Goal: Contribute content: Contribute content

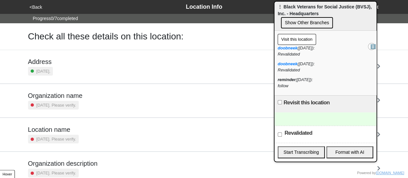
drag, startPoint x: 404, startPoint y: 168, endPoint x: 277, endPoint y: 3, distance: 207.9
click at [277, 4] on div "⋮ Black Veterans for Social Justice (BVSJ), Inc. - Headquarters Show Other Bran…" at bounding box center [325, 16] width 102 height 29
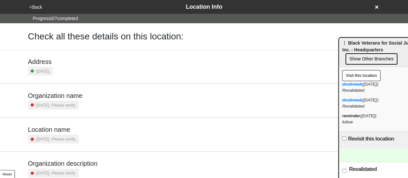
drag, startPoint x: 348, startPoint y: 6, endPoint x: 412, endPoint y: 42, distance: 74.2
click at [408, 43] on html "<Back Location Info Progress 0 / 7 completed Check all these details on this lo…" at bounding box center [204, 151] width 408 height 302
click at [377, 7] on icon at bounding box center [376, 6] width 3 height 3
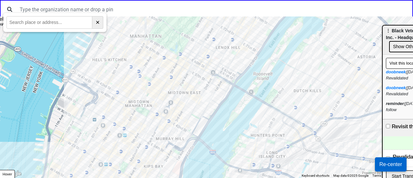
drag, startPoint x: 369, startPoint y: 44, endPoint x: 401, endPoint y: 38, distance: 32.9
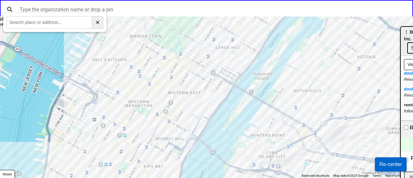
drag, startPoint x: 389, startPoint y: 33, endPoint x: 412, endPoint y: 34, distance: 23.6
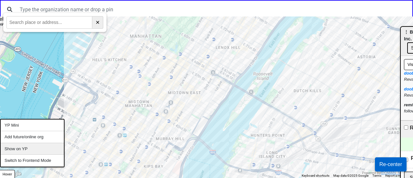
click at [23, 151] on div "Show on YP" at bounding box center [32, 149] width 63 height 12
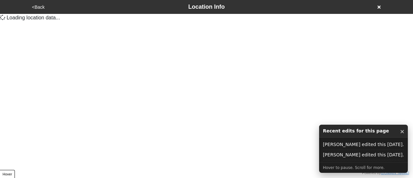
click at [378, 7] on icon at bounding box center [378, 6] width 3 height 3
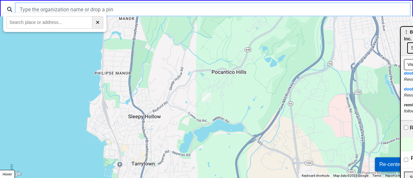
click at [149, 8] on input "text" at bounding box center [213, 9] width 394 height 12
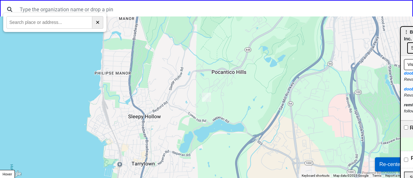
click at [59, 23] on input "text" at bounding box center [49, 22] width 86 height 13
paste input "770 East 176th Street, Bronx, NY 10460"
type input "770 East 176th Street, Bronx, NY 10460"
click at [70, 22] on input "770 East 176th Street, Bronx, NY 10460" at bounding box center [49, 22] width 86 height 13
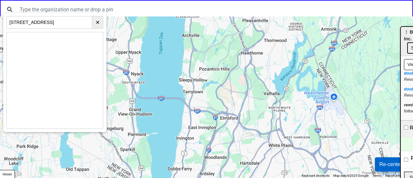
drag, startPoint x: 301, startPoint y: 168, endPoint x: 317, endPoint y: 37, distance: 132.1
click at [315, 45] on div at bounding box center [206, 96] width 413 height 161
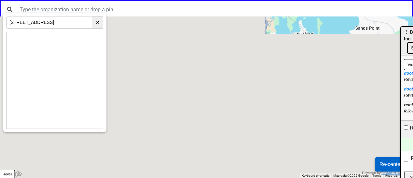
drag, startPoint x: 262, startPoint y: 111, endPoint x: 249, endPoint y: 156, distance: 46.8
click at [250, 155] on div at bounding box center [206, 96] width 413 height 161
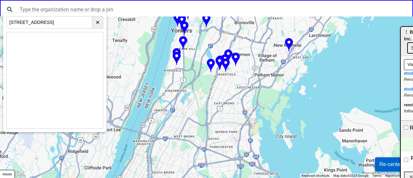
drag, startPoint x: 228, startPoint y: 99, endPoint x: 232, endPoint y: 83, distance: 16.6
click at [235, 82] on div at bounding box center [206, 96] width 413 height 161
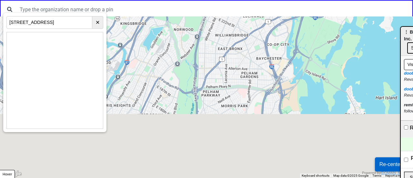
drag, startPoint x: 223, startPoint y: 122, endPoint x: 220, endPoint y: 32, distance: 90.6
click at [220, 33] on div at bounding box center [206, 96] width 413 height 161
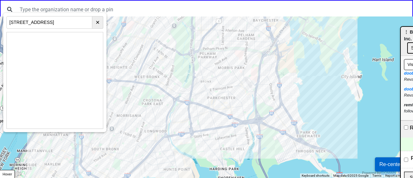
drag, startPoint x: 205, startPoint y: 126, endPoint x: 224, endPoint y: 55, distance: 73.0
click at [231, 49] on div at bounding box center [206, 96] width 413 height 161
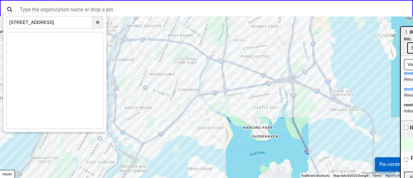
drag, startPoint x: 208, startPoint y: 78, endPoint x: 215, endPoint y: 114, distance: 36.5
click at [215, 114] on div at bounding box center [206, 96] width 413 height 161
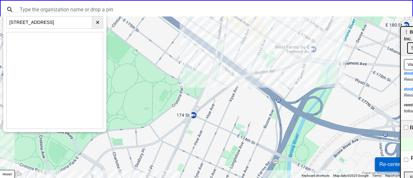
drag, startPoint x: 232, startPoint y: 43, endPoint x: 226, endPoint y: 76, distance: 34.0
click at [228, 76] on div at bounding box center [206, 96] width 413 height 161
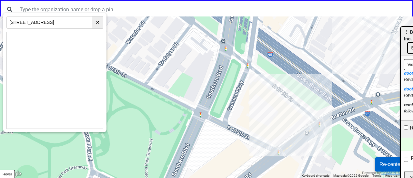
click at [65, 24] on input "[STREET_ADDRESS]" at bounding box center [49, 22] width 86 height 13
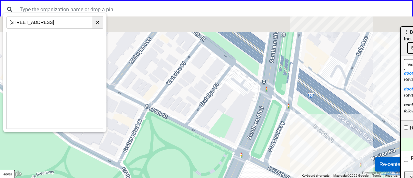
drag, startPoint x: 174, startPoint y: 61, endPoint x: 216, endPoint y: 102, distance: 58.6
click at [216, 102] on div at bounding box center [206, 96] width 413 height 161
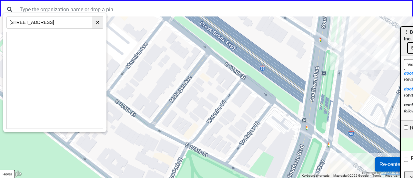
drag, startPoint x: 215, startPoint y: 72, endPoint x: 257, endPoint y: 112, distance: 57.7
click at [259, 113] on div at bounding box center [206, 96] width 413 height 161
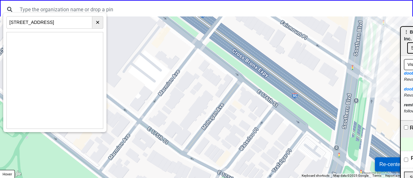
drag, startPoint x: 197, startPoint y: 76, endPoint x: 231, endPoint y: 105, distance: 44.6
click at [231, 105] on div at bounding box center [206, 96] width 413 height 161
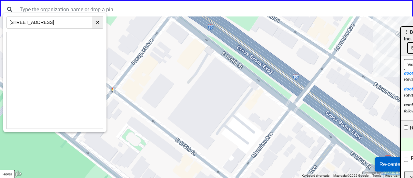
drag, startPoint x: 248, startPoint y: 112, endPoint x: 295, endPoint y: 143, distance: 56.4
click at [295, 143] on div at bounding box center [206, 96] width 413 height 161
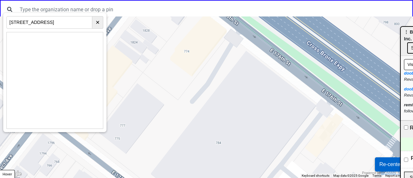
click at [194, 55] on div at bounding box center [206, 96] width 413 height 161
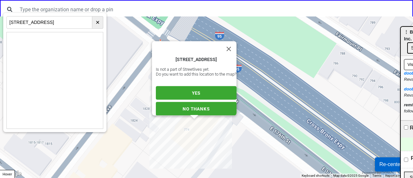
click at [193, 86] on button "YES" at bounding box center [196, 93] width 81 height 14
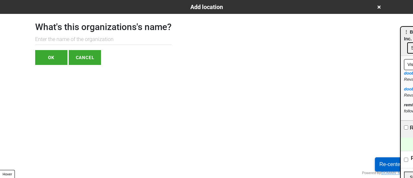
click at [88, 36] on input "text" at bounding box center [103, 39] width 136 height 11
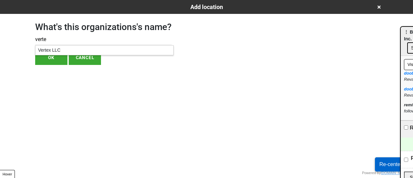
type input "verte"
click at [110, 50] on div "Vertex LLC" at bounding box center [104, 49] width 138 height 9
click at [52, 56] on button "OK" at bounding box center [51, 57] width 32 height 15
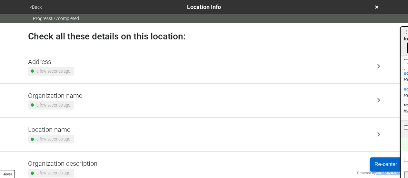
click at [72, 69] on div "Address a few seconds ago." at bounding box center [204, 67] width 352 height 18
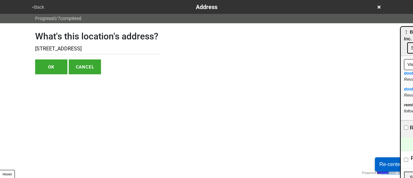
click at [53, 47] on input "[STREET_ADDRESS]" at bounding box center [97, 49] width 125 height 11
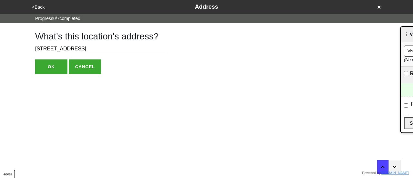
click at [61, 52] on input "774 E 176th St" at bounding box center [100, 49] width 130 height 11
paste input "0 East 176th Street, Bronx, NY 10460"
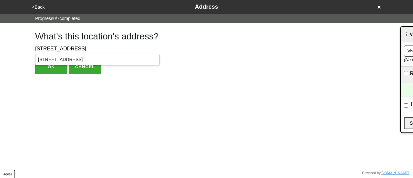
type input "770 East 176th Street, Bronx, NY 10460"
click at [66, 58] on div "770 East 176th Street, Bronx, NY 10460, USA" at bounding box center [97, 59] width 124 height 11
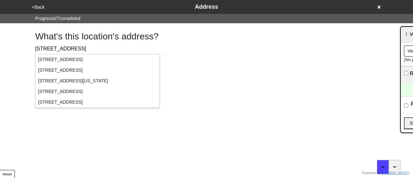
click at [55, 64] on div "770 East 176th Street, The Bronx, NY, USA" at bounding box center [97, 59] width 124 height 11
click at [191, 56] on div "What's this location's address? 770 East 176th Street, Bronx, NY 10460 OK CANCEL" at bounding box center [206, 48] width 358 height 51
drag, startPoint x: 172, startPoint y: 51, endPoint x: 151, endPoint y: 57, distance: 22.5
click at [172, 51] on div "What's this location's address? 770 East 176th Street, Bronx, NY 10460 OK CANCEL" at bounding box center [206, 48] width 358 height 51
click at [119, 45] on input "770 East 176th Street, Bronx, NY 10460" at bounding box center [100, 49] width 130 height 11
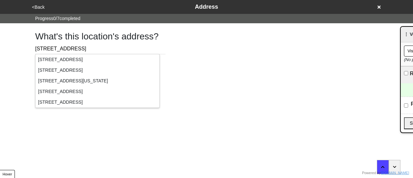
click at [64, 58] on div "770 East 176th Street, The Bronx, NY, USA" at bounding box center [97, 59] width 124 height 11
click at [127, 31] on h1 "What's this location's address?" at bounding box center [100, 36] width 130 height 11
click at [161, 100] on html "<Back Address Progress 0 / 7 completed What's this location's address? 770 East…" at bounding box center [206, 50] width 413 height 100
click at [152, 100] on html "<Back Address Progress 0 / 7 completed What's this location's address? 770 East…" at bounding box center [206, 50] width 413 height 100
click at [398, 166] on button "button" at bounding box center [394, 167] width 12 height 14
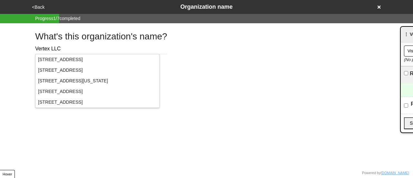
click at [107, 46] on input "Vertex LLC" at bounding box center [101, 49] width 132 height 11
click at [36, 7] on button "<Back" at bounding box center [38, 7] width 16 height 7
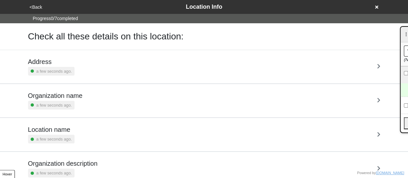
click at [85, 71] on div "Address a few seconds ago." at bounding box center [204, 67] width 352 height 18
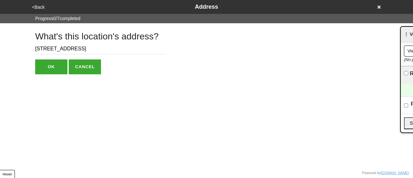
click at [65, 48] on input "[STREET_ADDRESS]" at bounding box center [100, 49] width 130 height 11
drag, startPoint x: 72, startPoint y: 51, endPoint x: 26, endPoint y: 40, distance: 47.7
click at [26, 40] on div "What's this location's address? [STREET_ADDRESS]" at bounding box center [206, 48] width 367 height 51
paste input "[STREET_ADDRESS]"
click at [64, 62] on div "[STREET_ADDRESS]" at bounding box center [97, 59] width 124 height 11
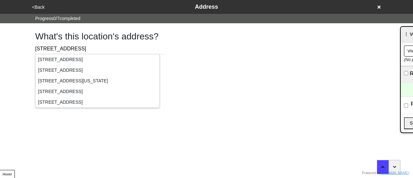
click at [224, 42] on div "What's this location's address? [STREET_ADDRESS][GEOGRAPHIC_DATA] CANCEL" at bounding box center [206, 48] width 358 height 51
click at [161, 58] on div "What's this location's address? [STREET_ADDRESS][GEOGRAPHIC_DATA] CANCEL" at bounding box center [206, 48] width 358 height 51
click at [153, 56] on div "[STREET_ADDRESS]" at bounding box center [97, 59] width 124 height 11
drag, startPoint x: 174, startPoint y: 73, endPoint x: 210, endPoint y: 99, distance: 44.5
click at [175, 74] on html "<Back Address Progress 0 / 7 completed What's this location's address? [STREET_…" at bounding box center [206, 50] width 413 height 100
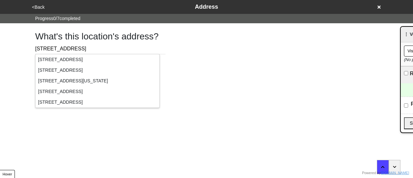
drag, startPoint x: 89, startPoint y: 47, endPoint x: 90, endPoint y: 40, distance: 7.4
click at [89, 47] on input "[STREET_ADDRESS]" at bounding box center [100, 49] width 130 height 11
click at [188, 59] on div "What's this location's address? 770 East 176th S OK CANCEL" at bounding box center [206, 48] width 358 height 51
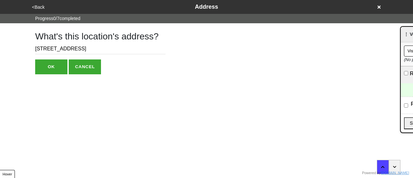
click at [83, 50] on input "770 East 176th S" at bounding box center [100, 49] width 130 height 11
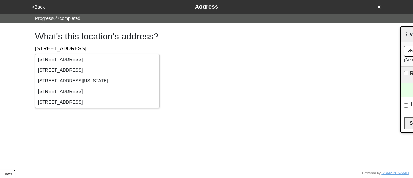
type input "770 East 176th St"
click at [195, 54] on div "What's this location's address? 770 East 176th St OK CANCEL" at bounding box center [206, 48] width 358 height 51
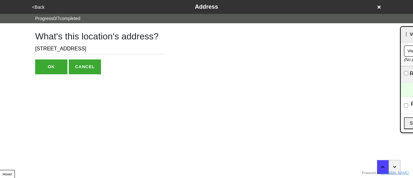
click at [64, 63] on button "OK" at bounding box center [51, 66] width 32 height 15
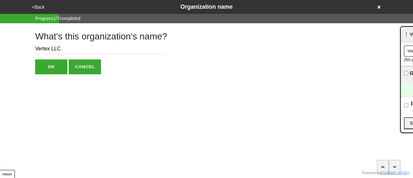
click at [56, 65] on button "OK" at bounding box center [51, 66] width 32 height 15
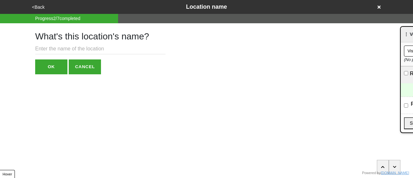
click at [80, 46] on input "text" at bounding box center [100, 49] width 130 height 11
type input "Tremont"
click at [53, 65] on button "OK" at bounding box center [51, 66] width 32 height 15
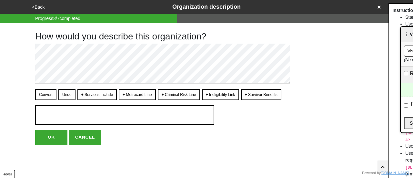
click at [40, 5] on button "<Back" at bounding box center [38, 7] width 16 height 7
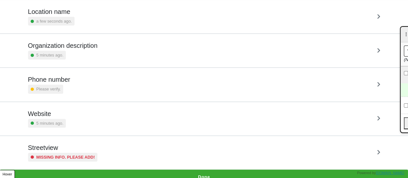
scroll to position [122, 0]
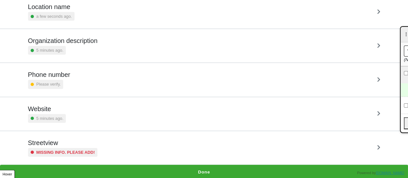
click at [109, 78] on div "Phone number Please verify." at bounding box center [204, 80] width 352 height 18
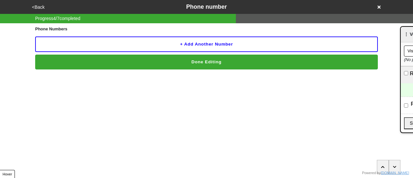
click at [101, 38] on button "+ Add another number" at bounding box center [206, 43] width 342 height 15
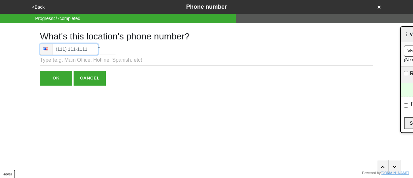
type input "(718) 583-5150"
drag, startPoint x: 65, startPoint y: 50, endPoint x: 59, endPoint y: 77, distance: 27.6
click at [59, 77] on input "OK" at bounding box center [56, 78] width 32 height 15
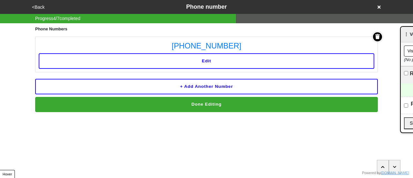
click at [162, 98] on button "Done Editing" at bounding box center [206, 104] width 342 height 15
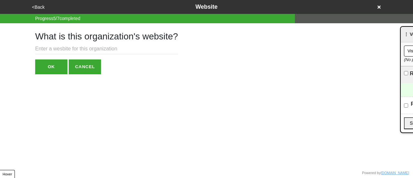
click at [92, 49] on input "text" at bounding box center [106, 49] width 143 height 11
paste input "vipservices.org"
type input "vipservices.org"
click at [44, 66] on button "OK" at bounding box center [51, 66] width 32 height 15
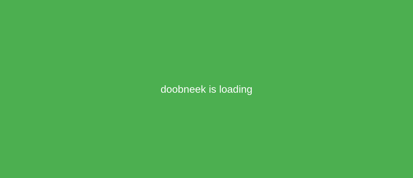
drag, startPoint x: 57, startPoint y: 75, endPoint x: 61, endPoint y: 79, distance: 5.2
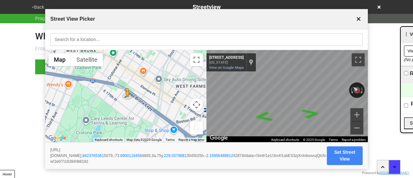
click at [362, 153] on button "Set Street View" at bounding box center [345, 155] width 36 height 19
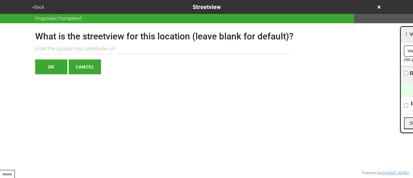
paste input "https://www.google.com/maps/@40.84237653615079,-73.89001164564893,3a,75y,229.03…"
type input "https://www.google.com/maps/@40.84237653615079,-73.89001164564893,3a,75y,229.03…"
click at [55, 62] on button "OK" at bounding box center [51, 66] width 32 height 15
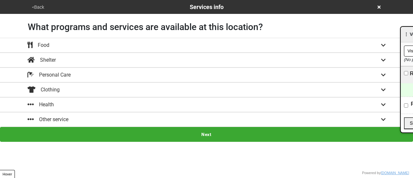
click at [36, 5] on button "<Back" at bounding box center [38, 7] width 16 height 7
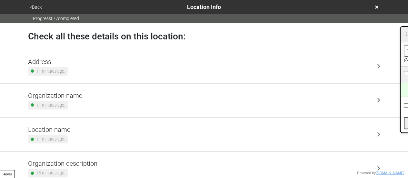
click at [60, 66] on div "Address 11 minutes ago." at bounding box center [48, 67] width 40 height 18
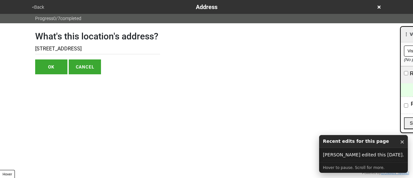
click at [81, 47] on input "[STREET_ADDRESS]" at bounding box center [97, 49] width 125 height 11
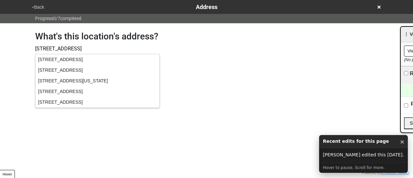
type input "770 East 176th S"
click at [70, 62] on div "770 East 176th Street, The Bronx, NY, USA" at bounding box center [97, 59] width 124 height 11
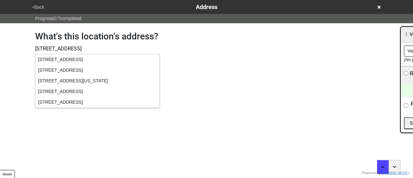
click at [87, 58] on div "770 East 176th Street, The Bronx, NY, USA" at bounding box center [97, 59] width 124 height 11
click at [189, 58] on div "What's this location's address? 770 East 176th S OK CANCEL" at bounding box center [206, 48] width 358 height 51
click at [174, 63] on div "What's this location's address? 770 East 176th S OK CANCEL" at bounding box center [206, 48] width 358 height 51
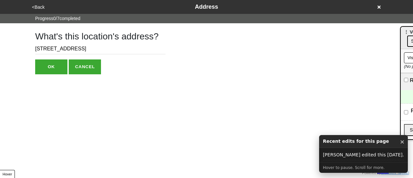
click at [86, 50] on input "[STREET_ADDRESS]" at bounding box center [100, 49] width 130 height 11
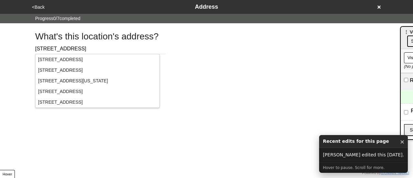
type input "[STREET_ADDRESS]"
click at [189, 43] on div "What's this location's address? [STREET_ADDRESS]" at bounding box center [206, 48] width 358 height 51
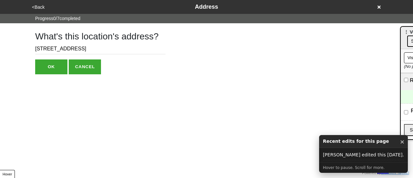
click at [54, 67] on button "OK" at bounding box center [51, 66] width 32 height 15
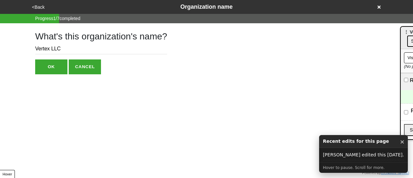
click at [71, 51] on input "Vertex LLC" at bounding box center [101, 49] width 132 height 11
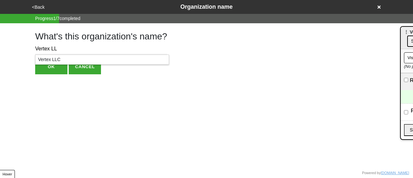
type input "Vertex LL"
click at [74, 59] on div "Vertex LLC" at bounding box center [101, 59] width 133 height 9
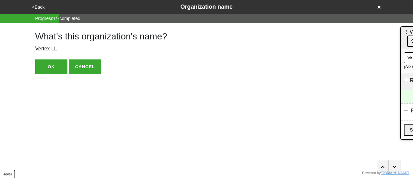
click at [47, 69] on button "OK" at bounding box center [51, 66] width 32 height 15
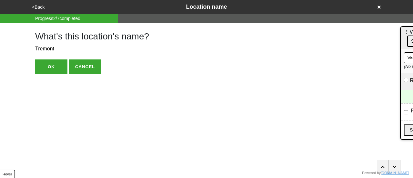
click at [38, 4] on button "<Back" at bounding box center [38, 7] width 16 height 7
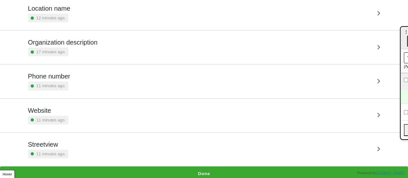
scroll to position [122, 0]
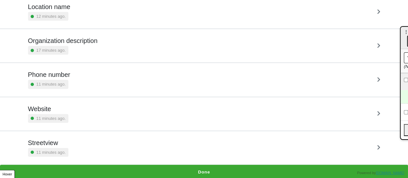
click at [225, 164] on button "Done" at bounding box center [204, 171] width 408 height 15
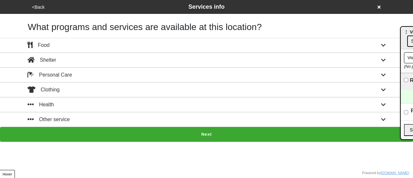
click at [125, 97] on button "Health" at bounding box center [206, 104] width 413 height 15
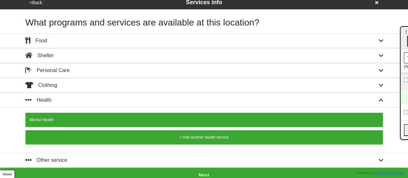
scroll to position [7, 0]
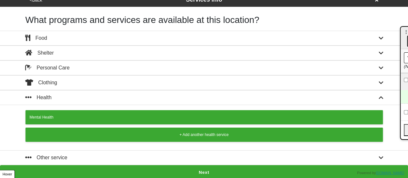
drag, startPoint x: 172, startPoint y: 116, endPoint x: 187, endPoint y: 123, distance: 16.6
click at [173, 116] on div "Mental Health" at bounding box center [204, 117] width 349 height 6
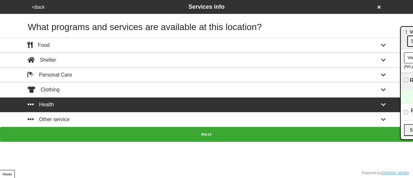
click at [186, 134] on button "Next" at bounding box center [206, 134] width 413 height 15
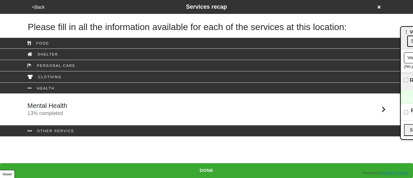
click at [85, 113] on div "Mental Health 13 % completed" at bounding box center [206, 109] width 367 height 15
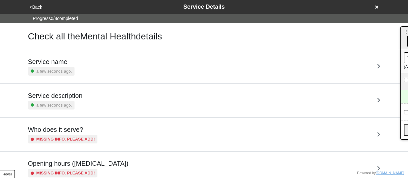
scroll to position [32, 0]
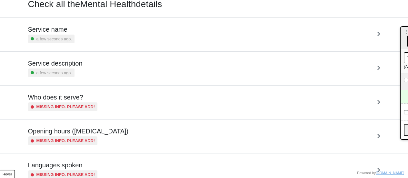
click at [92, 136] on div "Missing info. Please add!" at bounding box center [63, 140] width 70 height 9
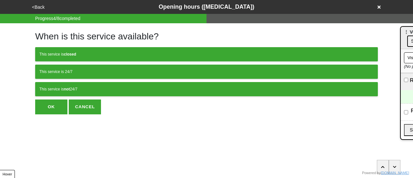
click at [104, 92] on button "This service is not 24/7" at bounding box center [206, 89] width 342 height 14
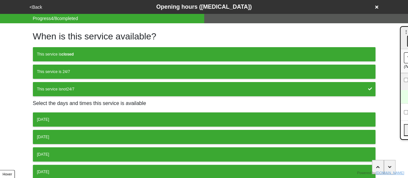
click at [82, 117] on div "Monday" at bounding box center [204, 119] width 334 height 6
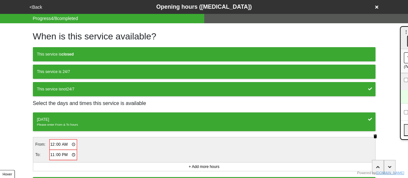
click at [51, 140] on input "00:00" at bounding box center [63, 144] width 27 height 9
type input "09:00"
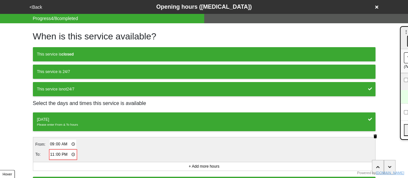
click at [52, 153] on input "23:00" at bounding box center [63, 154] width 27 height 9
type input "17:00"
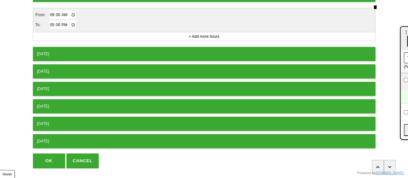
click at [113, 54] on div "Tuesday" at bounding box center [204, 54] width 334 height 6
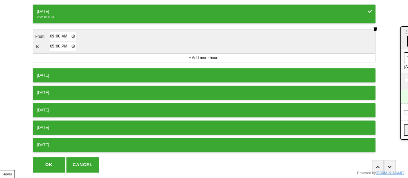
scroll to position [188, 0]
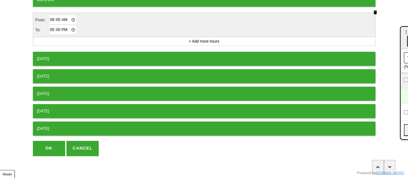
click at [101, 64] on div "Monday 9AM to 5PM From: 09:00 To: 17:00 + Add more hours Tuesday 9AM to 5PM Fro…" at bounding box center [204, 30] width 342 height 211
click at [106, 60] on button "Wednesday" at bounding box center [204, 59] width 342 height 14
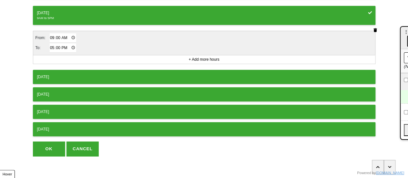
click at [92, 77] on button "Thursday" at bounding box center [204, 77] width 342 height 14
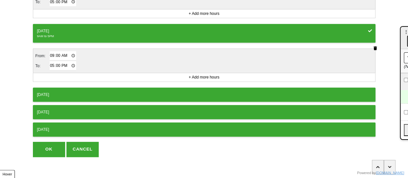
click at [87, 96] on button "Friday" at bounding box center [204, 94] width 342 height 14
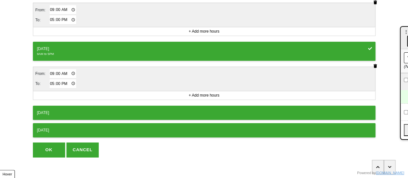
click at [52, 142] on button "OK" at bounding box center [49, 149] width 32 height 15
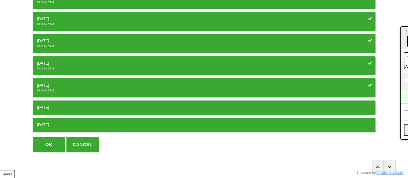
scroll to position [120, 0]
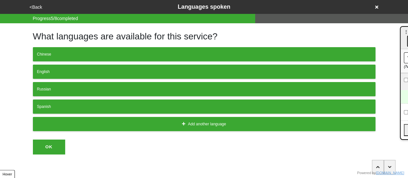
click at [39, 3] on div "<Back Languages spoken" at bounding box center [204, 7] width 353 height 9
click at [35, 10] on button "<Back" at bounding box center [36, 7] width 16 height 7
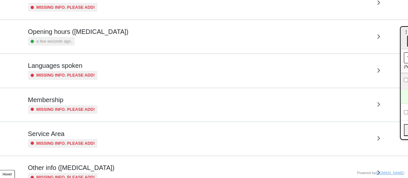
scroll to position [156, 0]
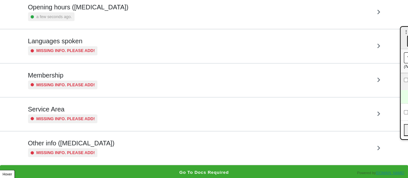
click at [115, 146] on div "Other info (coronavirus) Missing info. Please add!" at bounding box center [204, 148] width 352 height 18
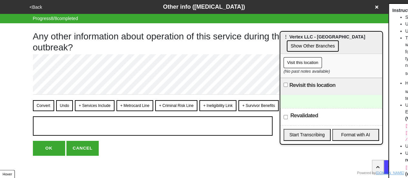
drag, startPoint x: 403, startPoint y: 34, endPoint x: 283, endPoint y: 39, distance: 120.3
click at [283, 39] on div "⋮ Vertex LLC - Tremont Show Other Branches" at bounding box center [331, 43] width 102 height 22
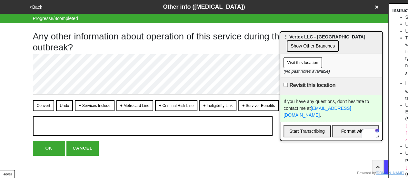
click at [39, 8] on button "<Back" at bounding box center [36, 7] width 16 height 7
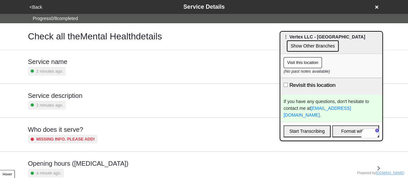
click at [72, 91] on div "Service description 2 minutes ago." at bounding box center [203, 100] width 367 height 33
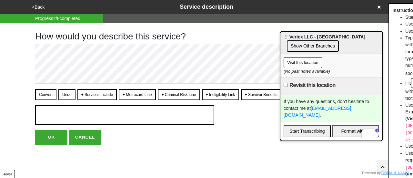
click at [95, 92] on button "+ Services Include" at bounding box center [96, 94] width 39 height 11
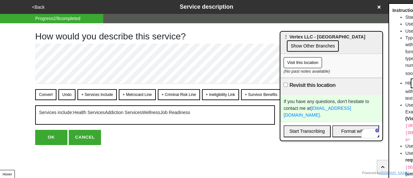
click at [53, 90] on button "Convert" at bounding box center [45, 94] width 21 height 11
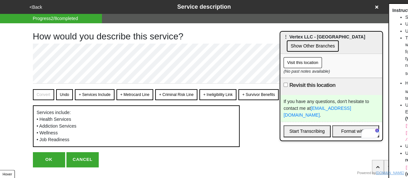
click at [56, 160] on button "OK" at bounding box center [49, 159] width 32 height 15
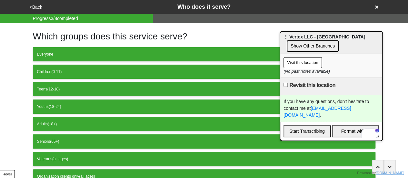
click at [32, 5] on button "<Back" at bounding box center [36, 7] width 16 height 7
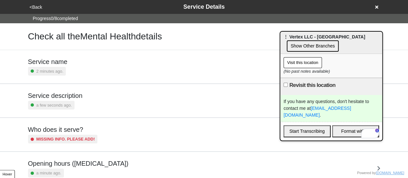
click at [56, 109] on div "Service description a few seconds ago." at bounding box center [203, 100] width 367 height 33
type textarea "x"
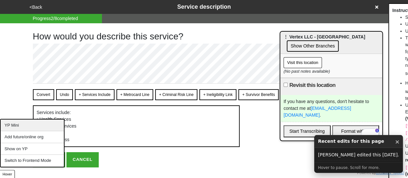
click at [23, 128] on div "YP Mini" at bounding box center [32, 125] width 63 height 12
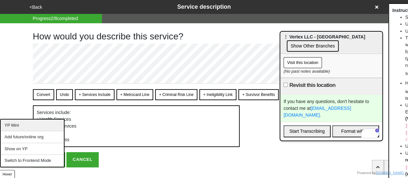
click at [28, 126] on div "YP Mini" at bounding box center [32, 125] width 63 height 12
click at [34, 124] on div "YP Mini" at bounding box center [32, 125] width 63 height 12
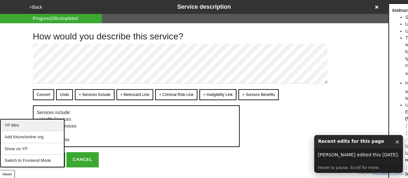
click at [26, 124] on div "YP Mini" at bounding box center [32, 125] width 63 height 12
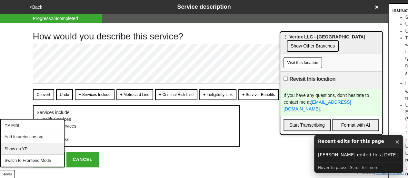
click at [20, 148] on div "Show on YP" at bounding box center [32, 149] width 63 height 12
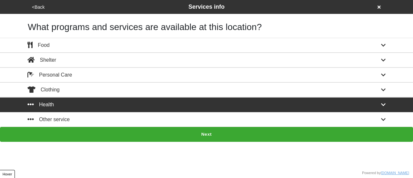
click at [35, 5] on button "<Back" at bounding box center [38, 7] width 16 height 7
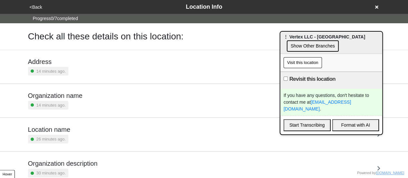
click at [35, 5] on button "<Back" at bounding box center [36, 7] width 16 height 7
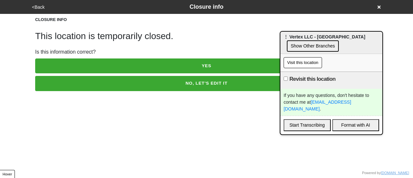
click at [145, 81] on button "NO, LET'S EDIT IT" at bounding box center [206, 83] width 342 height 15
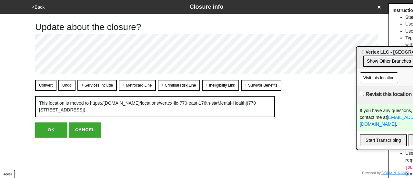
drag, startPoint x: 300, startPoint y: 36, endPoint x: 365, endPoint y: 51, distance: 66.4
click at [384, 54] on span "⋮ Vertex LLC - Tremont" at bounding box center [400, 51] width 82 height 5
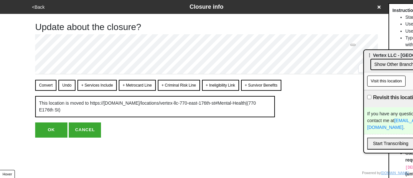
click at [39, 82] on button "Convert" at bounding box center [45, 85] width 21 height 11
type textarea "x"
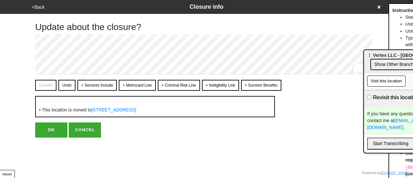
click at [55, 128] on button "OK" at bounding box center [51, 129] width 32 height 15
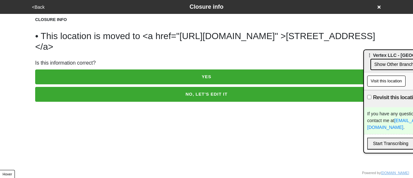
click at [139, 73] on button "YES" at bounding box center [206, 76] width 342 height 15
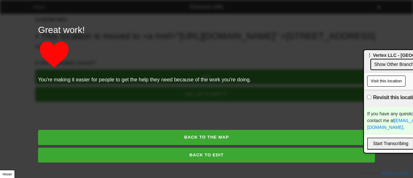
click at [228, 137] on button "BACK TO THE MAP" at bounding box center [206, 137] width 337 height 15
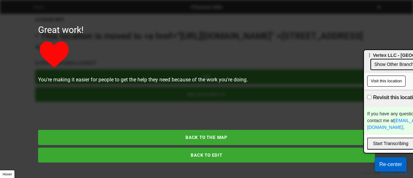
click at [209, 158] on button "BACK TO EDIT" at bounding box center [206, 154] width 337 height 15
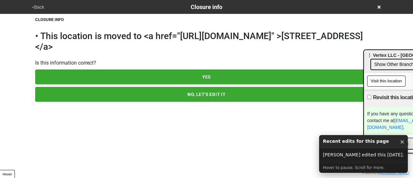
click at [206, 75] on button "YES" at bounding box center [206, 76] width 342 height 15
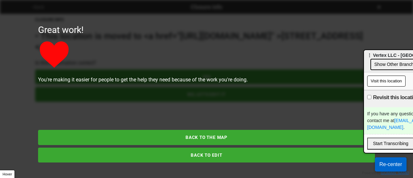
click at [215, 137] on button "BACK TO THE MAP" at bounding box center [206, 137] width 337 height 15
click at [378, 116] on div "If you have any questions, don't hesitate to contact me at gtorres@vipservices.…" at bounding box center [415, 120] width 102 height 27
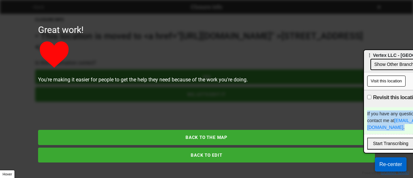
click at [378, 116] on div "If you have any questions, don't hesitate to contact me at gtorres@vipservices.…" at bounding box center [415, 120] width 102 height 27
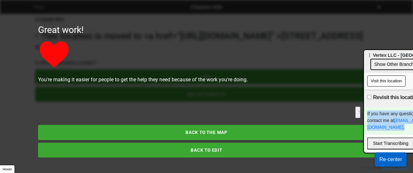
click at [211, 153] on button "BACK TO EDIT" at bounding box center [206, 149] width 337 height 15
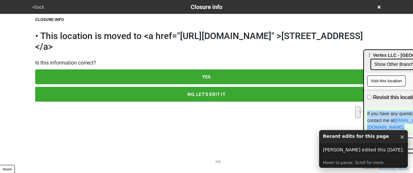
click at [35, 11] on button "<Back" at bounding box center [38, 7] width 16 height 7
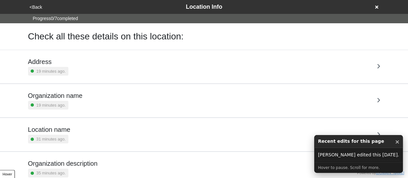
click at [38, 10] on button "<Back" at bounding box center [36, 7] width 16 height 7
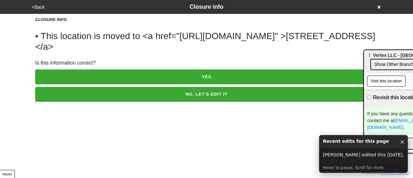
click at [39, 7] on button "<Back" at bounding box center [38, 7] width 16 height 7
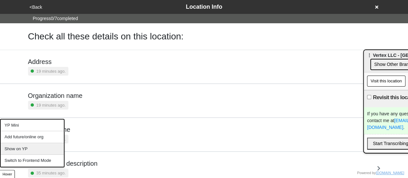
click at [21, 148] on div "Show on YP" at bounding box center [32, 149] width 63 height 12
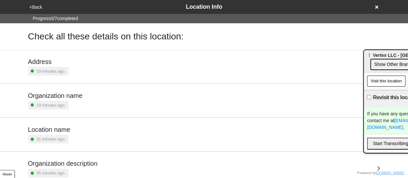
click at [73, 73] on div "Address 19 minutes ago." at bounding box center [204, 67] width 352 height 18
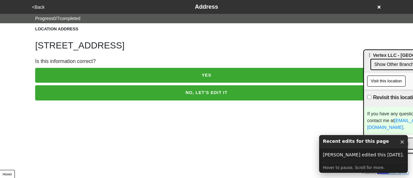
click at [80, 91] on button "NO, LET'S EDIT IT" at bounding box center [206, 92] width 342 height 15
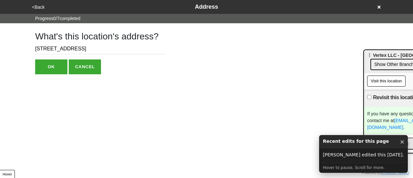
click at [55, 47] on input "770 East 176th St" at bounding box center [100, 49] width 130 height 11
click at [73, 49] on input "770 East 176th St" at bounding box center [100, 49] width 130 height 11
drag, startPoint x: 54, startPoint y: 48, endPoint x: 48, endPoint y: 43, distance: 8.3
click at [48, 50] on input "770 East 176th St" at bounding box center [100, 49] width 130 height 11
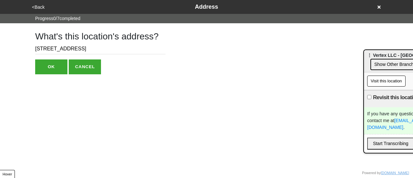
type input "770 E 176th St"
click at [50, 72] on button "OK" at bounding box center [51, 66] width 32 height 15
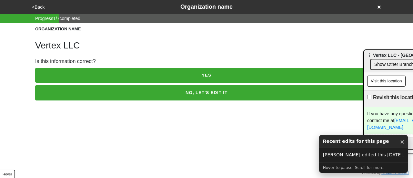
click at [36, 6] on button "<Back" at bounding box center [38, 7] width 16 height 7
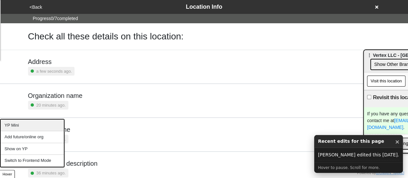
click at [28, 123] on div "YP Mini" at bounding box center [32, 125] width 63 height 12
click at [29, 123] on div "YP Mini" at bounding box center [32, 125] width 63 height 12
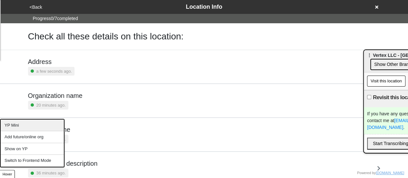
click at [32, 124] on div "YP Mini" at bounding box center [32, 125] width 63 height 12
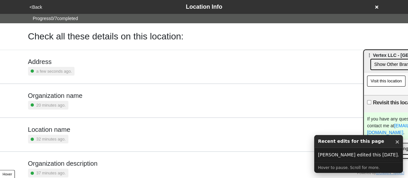
click at [375, 7] on icon at bounding box center [376, 7] width 3 height 5
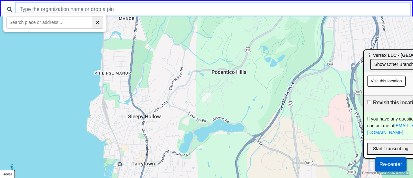
click at [201, 11] on input "text" at bounding box center [213, 9] width 394 height 12
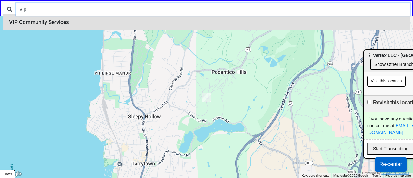
type input "vip"
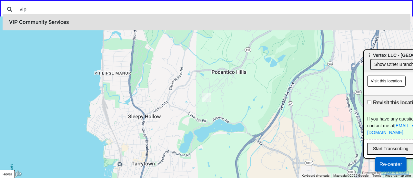
click at [77, 17] on li "VIP Community Services" at bounding box center [206, 22] width 407 height 16
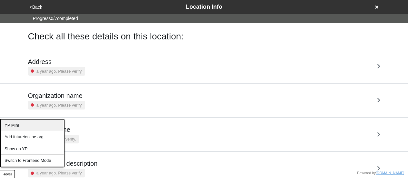
click at [20, 123] on div "YP Mini" at bounding box center [32, 125] width 63 height 12
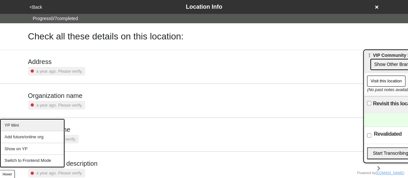
click at [17, 124] on div "YP Mini" at bounding box center [32, 125] width 63 height 12
click at [28, 124] on div "YP Mini" at bounding box center [32, 125] width 63 height 12
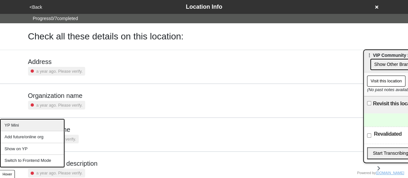
click at [27, 123] on div "YP Mini" at bounding box center [32, 125] width 63 height 12
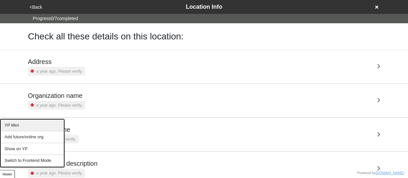
click at [24, 124] on div "YP Mini" at bounding box center [32, 125] width 63 height 12
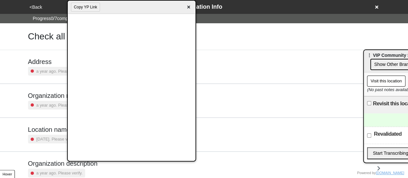
click at [188, 5] on span "×" at bounding box center [188, 7] width 7 height 9
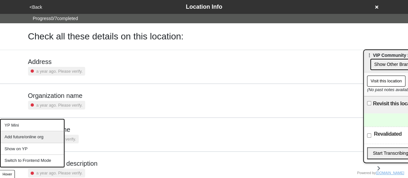
click at [24, 140] on div "Add future/online org" at bounding box center [32, 137] width 63 height 12
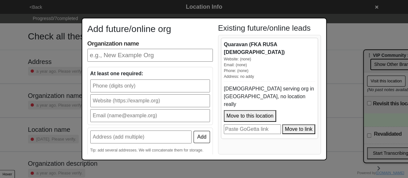
click at [6, 174] on div "Add future/online org Organization name At least one required: Add Tip: add sev…" at bounding box center [204, 89] width 408 height 178
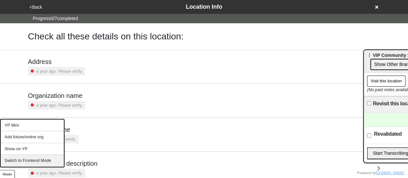
click at [12, 158] on div "Switch to Frontend Mode" at bounding box center [32, 160] width 63 height 12
